Goal: Information Seeking & Learning: Learn about a topic

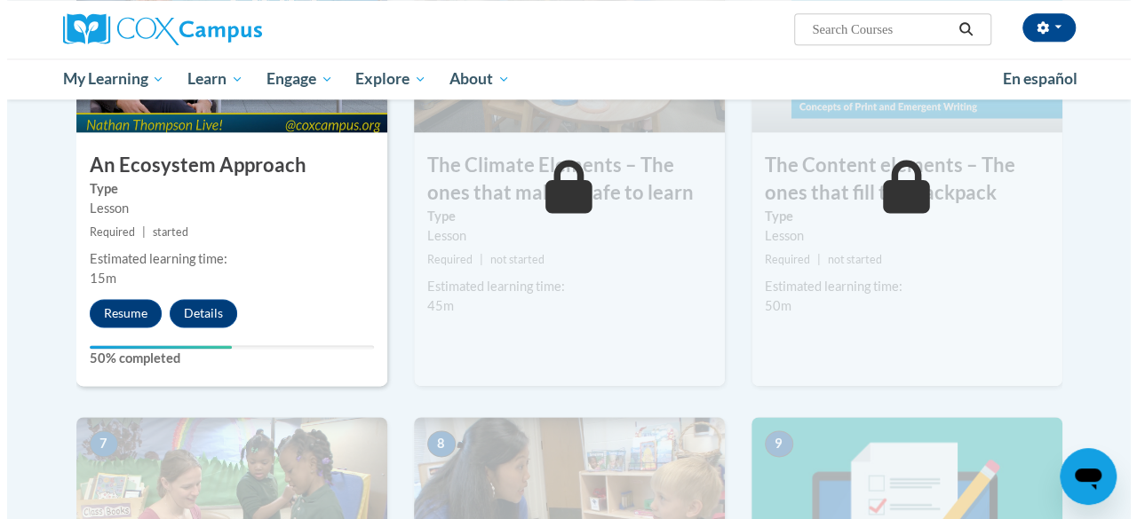
scroll to position [1136, 0]
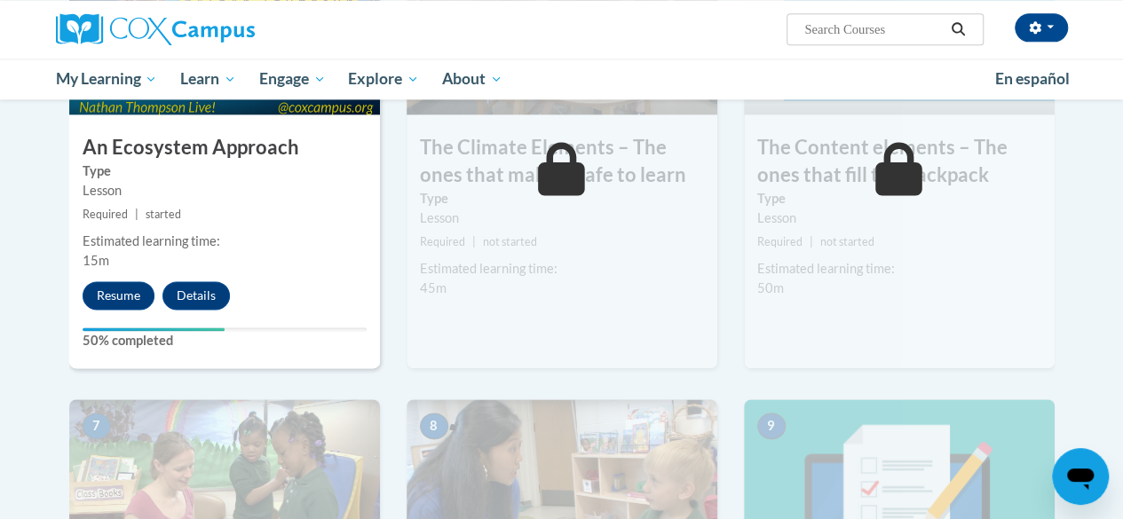
click at [224, 145] on h3 "An Ecosystem Approach" at bounding box center [224, 148] width 311 height 28
click at [106, 297] on button "Resume" at bounding box center [119, 295] width 72 height 28
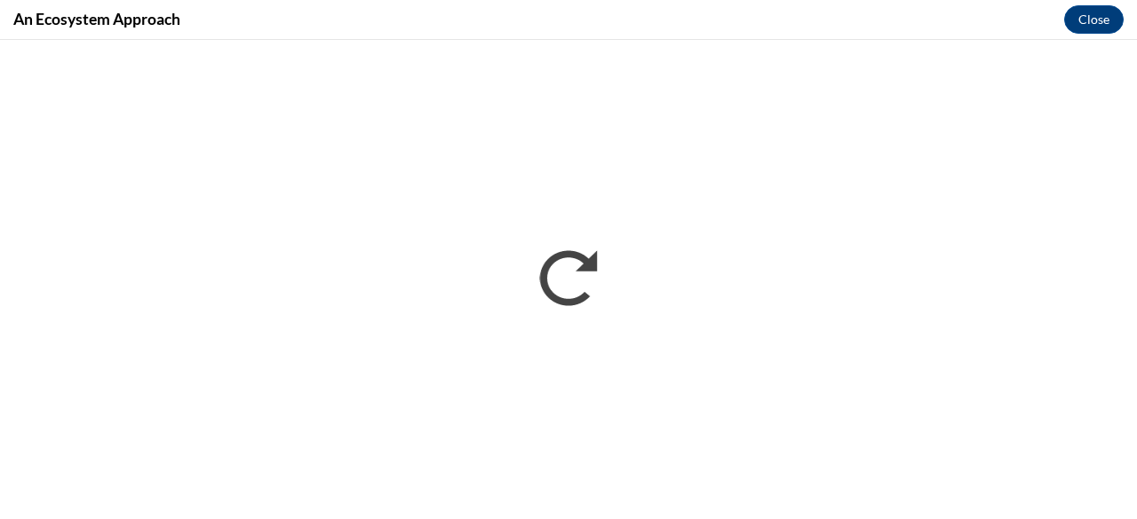
scroll to position [0, 0]
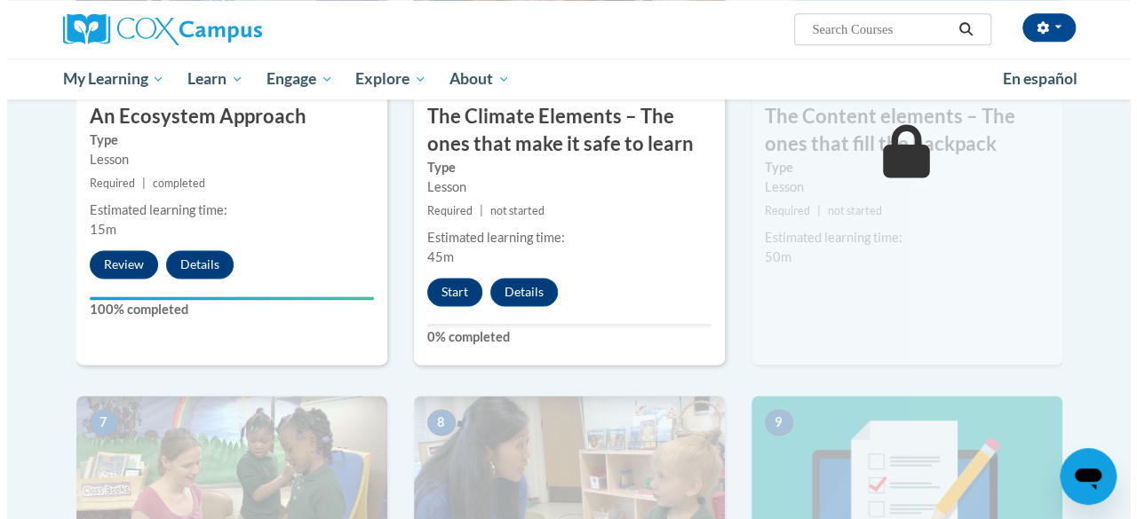
scroll to position [1077, 0]
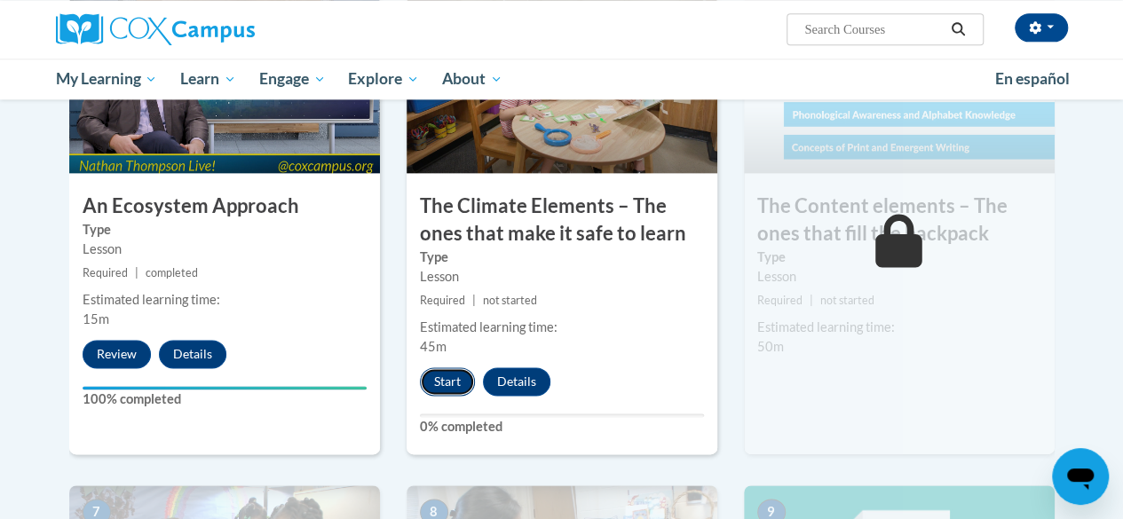
click at [429, 381] on button "Start" at bounding box center [447, 382] width 55 height 28
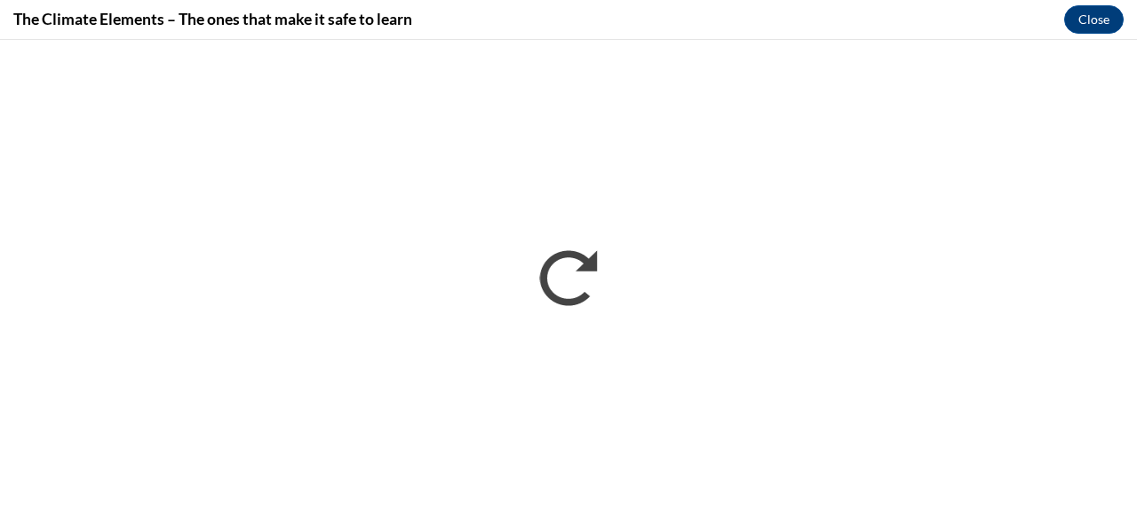
scroll to position [0, 0]
